Goal: Information Seeking & Learning: Learn about a topic

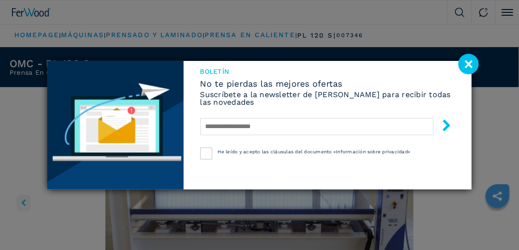
click at [469, 63] on image at bounding box center [468, 64] width 21 height 21
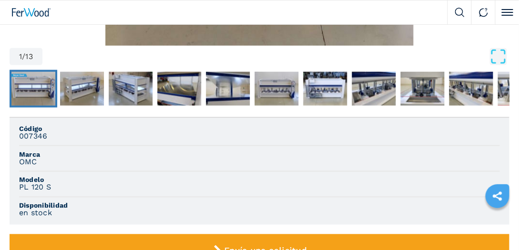
scroll to position [272, 0]
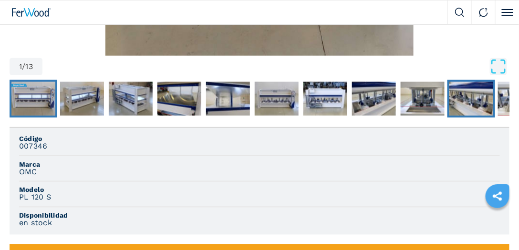
click at [486, 109] on img "Go to Slide 10" at bounding box center [471, 99] width 44 height 34
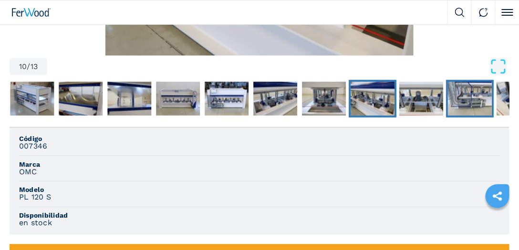
click at [483, 109] on img "Go to Slide 12" at bounding box center [470, 99] width 44 height 34
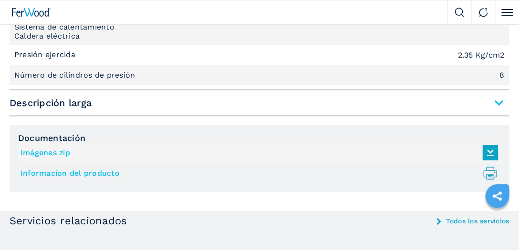
scroll to position [708, 0]
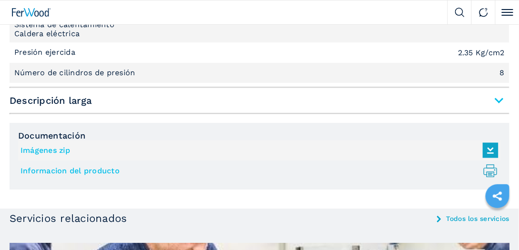
click at [504, 100] on span "Descripción larga" at bounding box center [260, 100] width 500 height 17
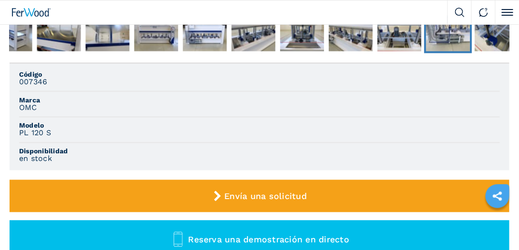
scroll to position [327, 0]
